Goal: Check status: Check status

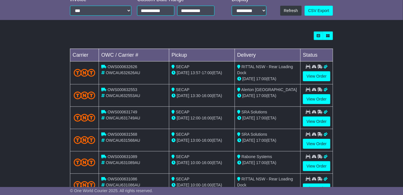
scroll to position [172, 0]
click at [320, 75] on link "View Order" at bounding box center [317, 76] width 28 height 10
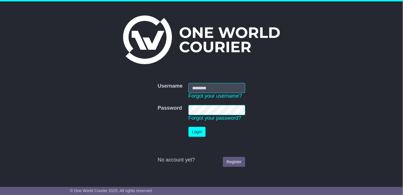
type input "**********"
click at [196, 134] on button "Login" at bounding box center [196, 132] width 17 height 10
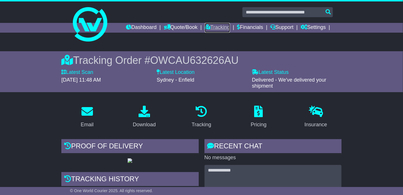
click at [210, 28] on link "Tracking" at bounding box center [217, 28] width 25 height 10
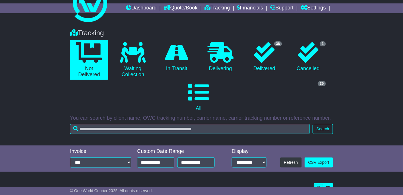
scroll to position [45, 0]
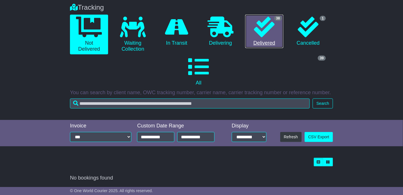
click at [270, 29] on icon at bounding box center [264, 27] width 21 height 21
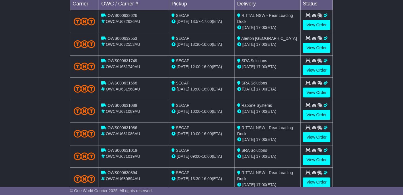
scroll to position [223, 0]
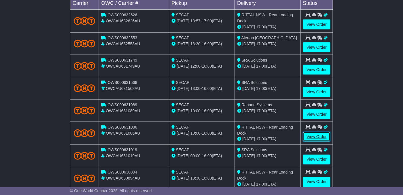
click at [318, 133] on link "View Order" at bounding box center [317, 137] width 28 height 10
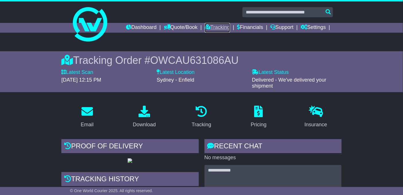
click at [218, 26] on link "Tracking" at bounding box center [217, 28] width 25 height 10
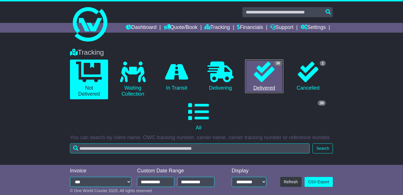
click at [263, 71] on icon at bounding box center [264, 72] width 21 height 21
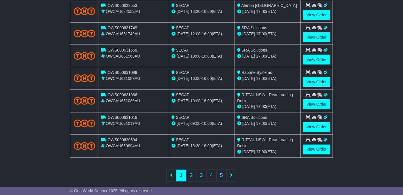
scroll to position [261, 0]
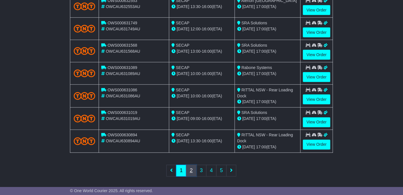
click at [191, 168] on link "2" at bounding box center [191, 171] width 10 height 12
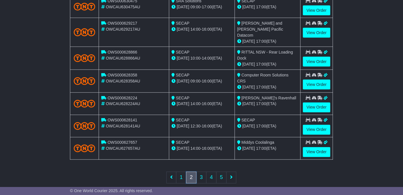
scroll to position [0, 0]
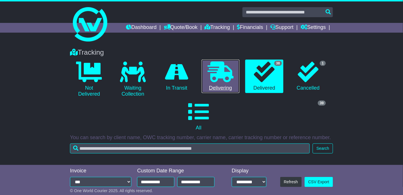
click at [221, 71] on icon at bounding box center [221, 72] width 26 height 21
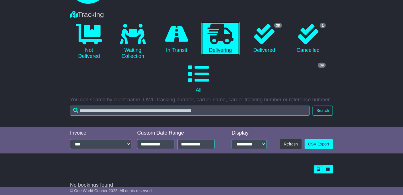
scroll to position [45, 0]
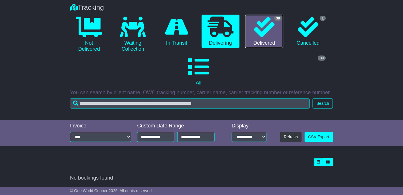
click at [261, 23] on icon at bounding box center [264, 27] width 21 height 21
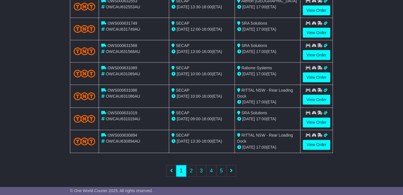
scroll to position [261, 0]
